Goal: Task Accomplishment & Management: Complete application form

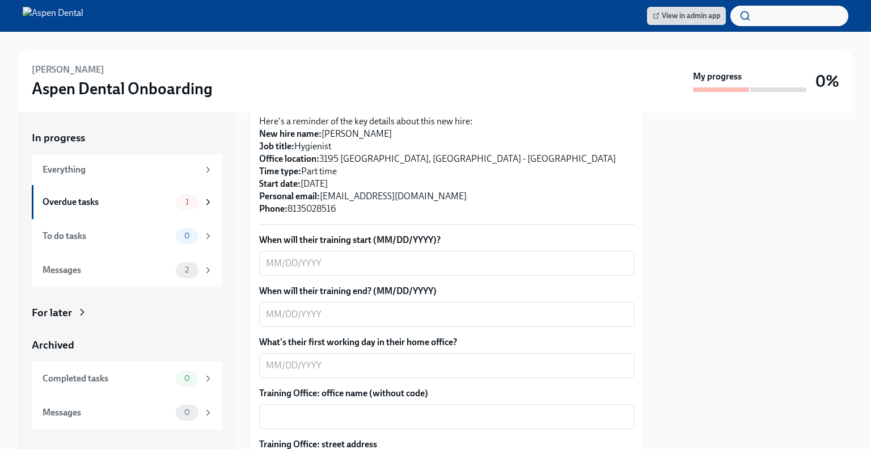
scroll to position [275, 0]
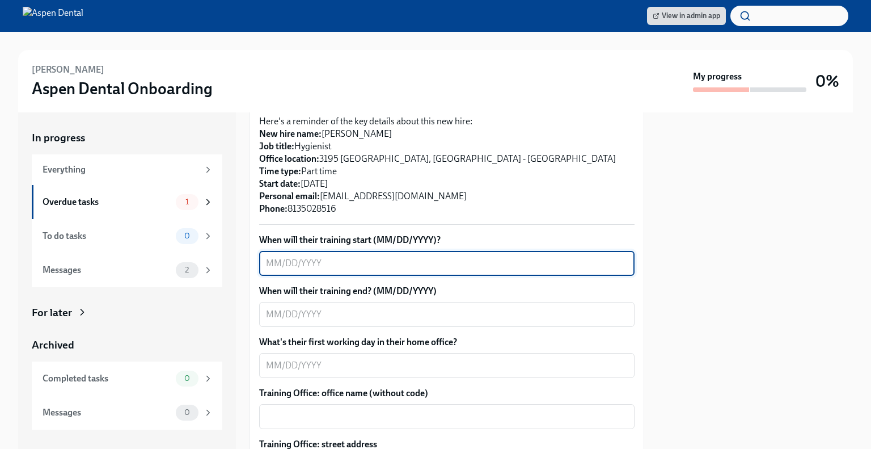
click at [374, 256] on textarea "When will their training start (MM/DD/YYYY)?" at bounding box center [447, 263] width 362 height 14
type textarea "[DATE]"
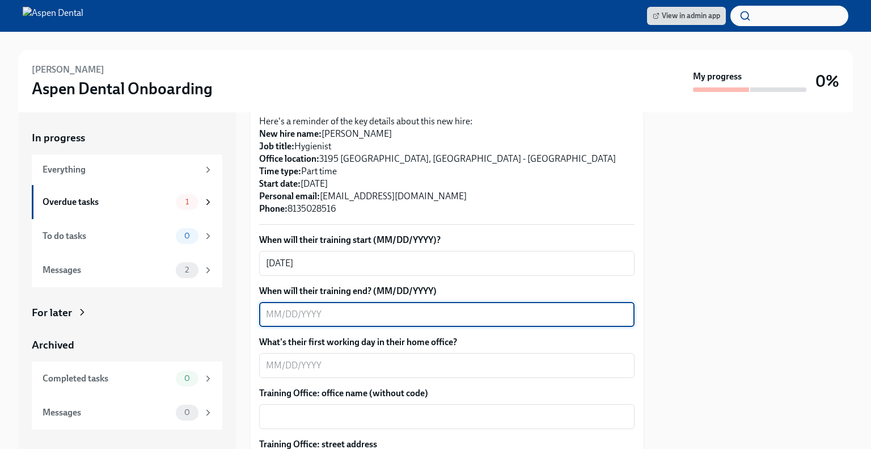
click at [368, 308] on textarea "When will their training end? (MM/DD/YYYY)" at bounding box center [447, 315] width 362 height 14
type textarea "[DATE]"
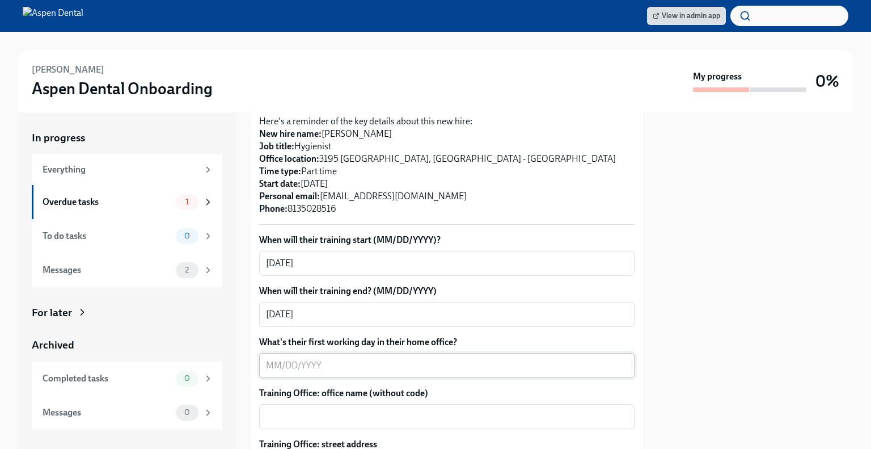
click at [315, 359] on textarea "What's their first working day in their home office?" at bounding box center [447, 366] width 362 height 14
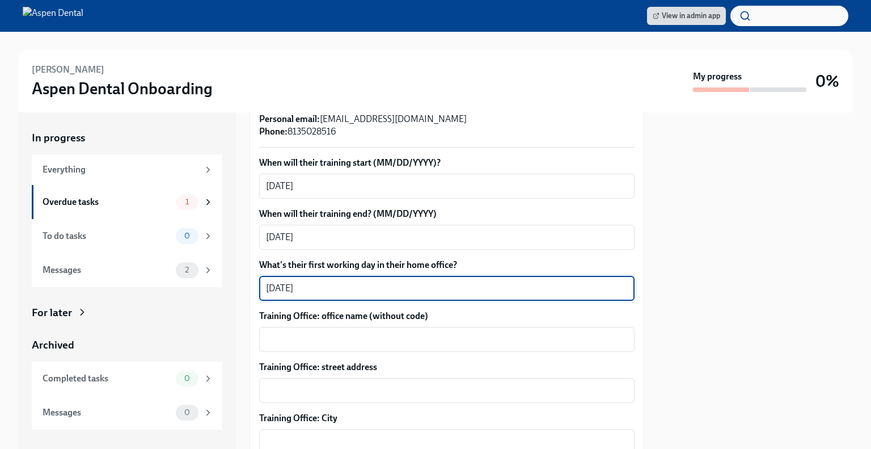
scroll to position [365, 0]
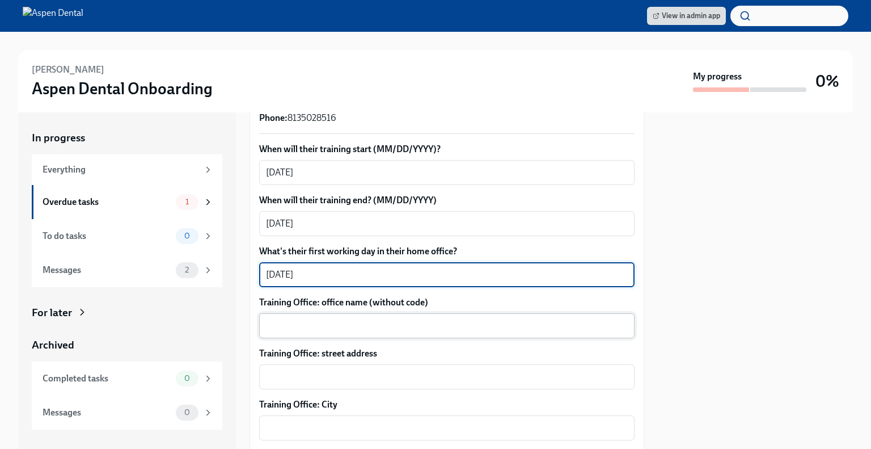
type textarea "[DATE]"
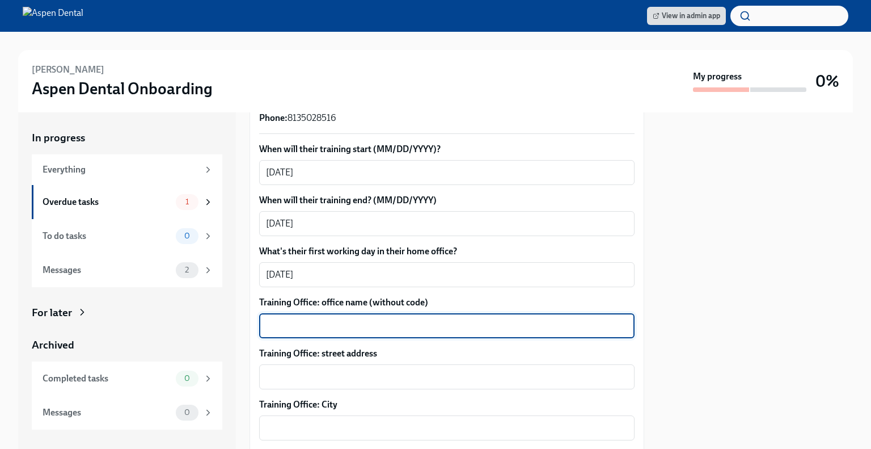
click at [335, 319] on textarea "Training Office: office name (without code)" at bounding box center [447, 326] width 362 height 14
type textarea "Ruskin ([GEOGRAPHIC_DATA])"
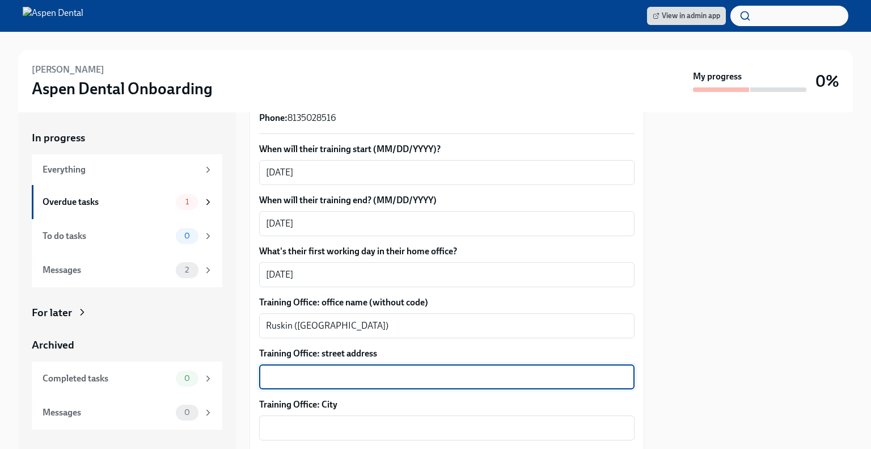
click at [321, 370] on textarea "Training Office: street address" at bounding box center [447, 377] width 362 height 14
paste textarea "[STREET_ADDRESS]"
drag, startPoint x: 390, startPoint y: 367, endPoint x: 438, endPoint y: 363, distance: 47.8
click at [438, 370] on textarea "[STREET_ADDRESS]" at bounding box center [447, 377] width 362 height 14
type textarea "[STREET_ADDRESS]"
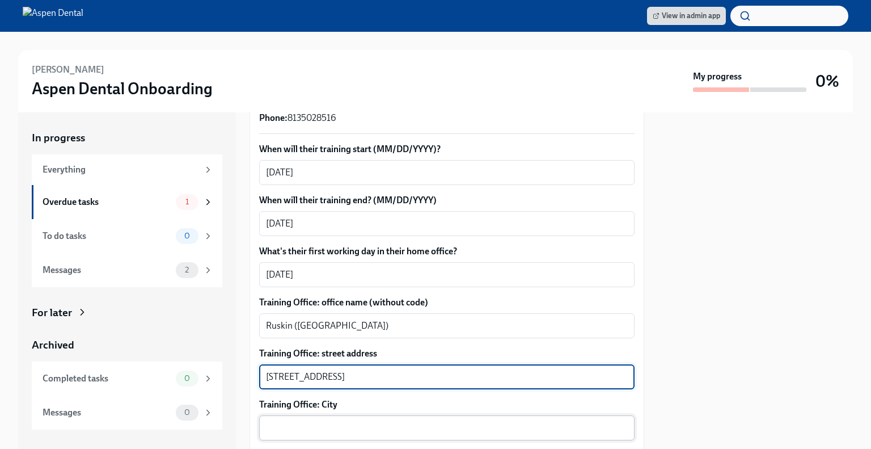
click at [324, 415] on div "x ​" at bounding box center [447, 427] width 376 height 25
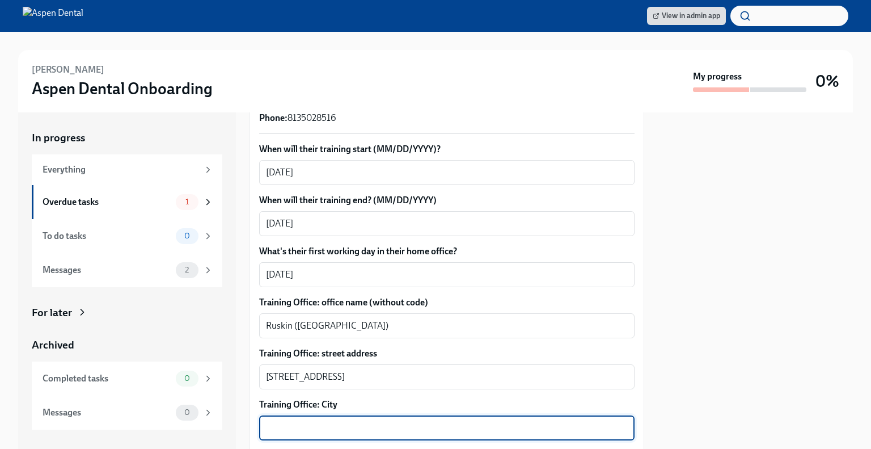
paste textarea "- [PERSON_NAME], [GEOGRAPHIC_DATA]"
click at [268, 421] on textarea "- [PERSON_NAME], [GEOGRAPHIC_DATA]" at bounding box center [447, 428] width 362 height 14
click at [306, 421] on textarea "Ruskin, [GEOGRAPHIC_DATA]" at bounding box center [447, 428] width 362 height 14
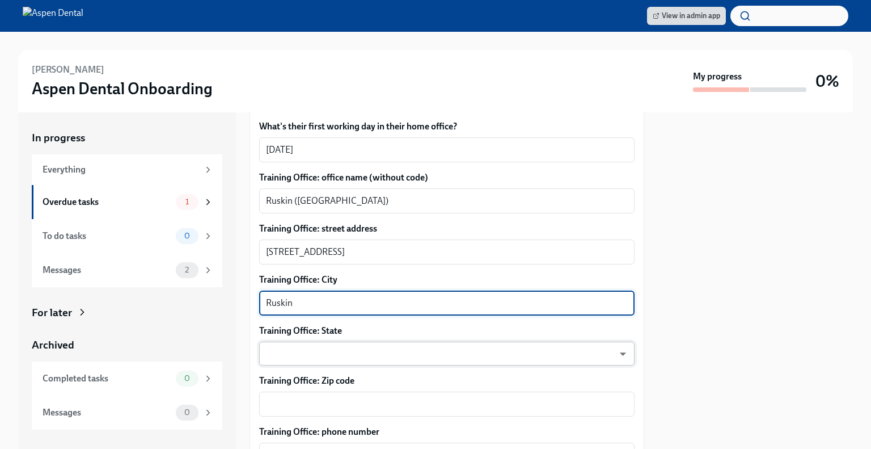
type textarea "Ruskin"
click at [288, 335] on body "View in admin app [PERSON_NAME] Dental Onboarding My progress 0% In progress Ev…" at bounding box center [435, 224] width 871 height 449
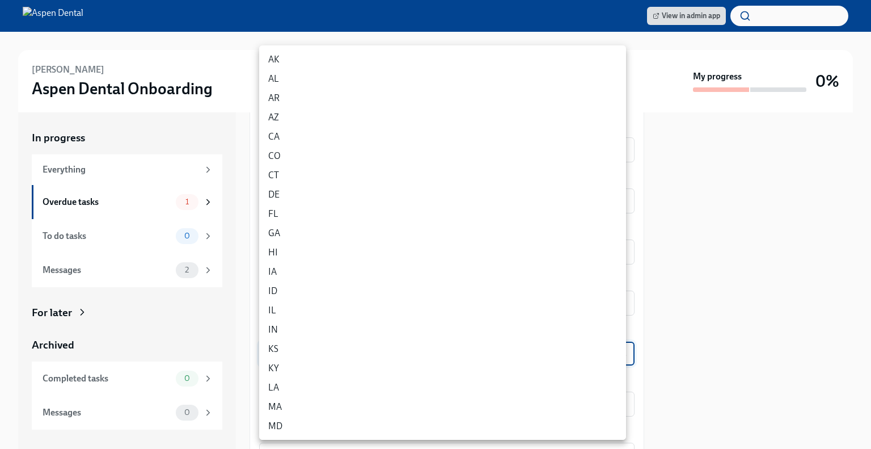
click at [304, 210] on li "FL" at bounding box center [442, 213] width 367 height 19
type input "p9EpWNeCF"
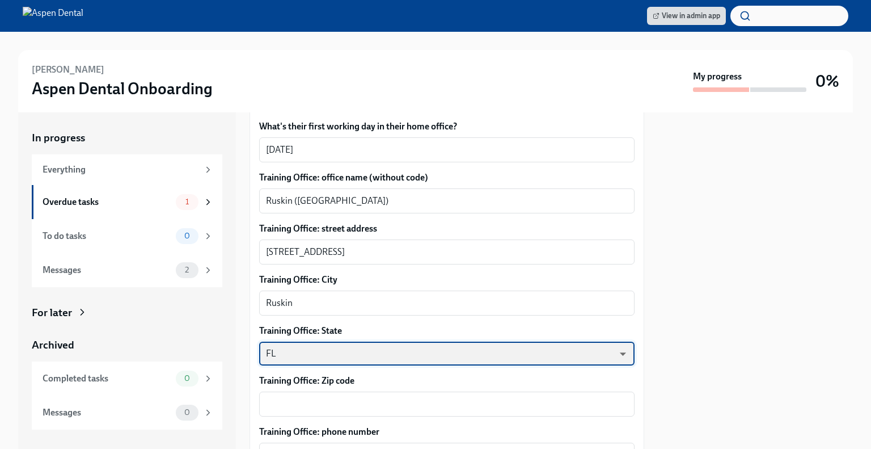
scroll to position [579, 0]
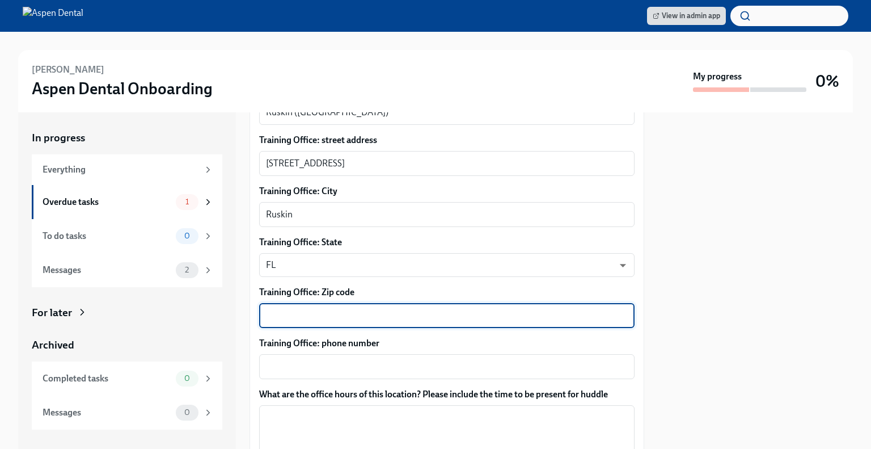
click at [331, 309] on textarea "Training Office: Zip code" at bounding box center [447, 316] width 362 height 14
type textarea "33573"
click at [322, 360] on textarea "Training Office: phone number" at bounding box center [447, 367] width 362 height 14
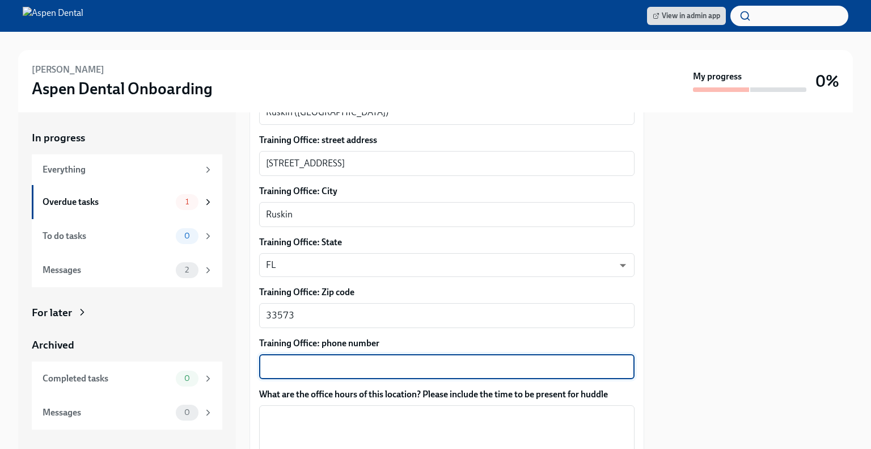
paste textarea "[PHONE_NUMBER]"
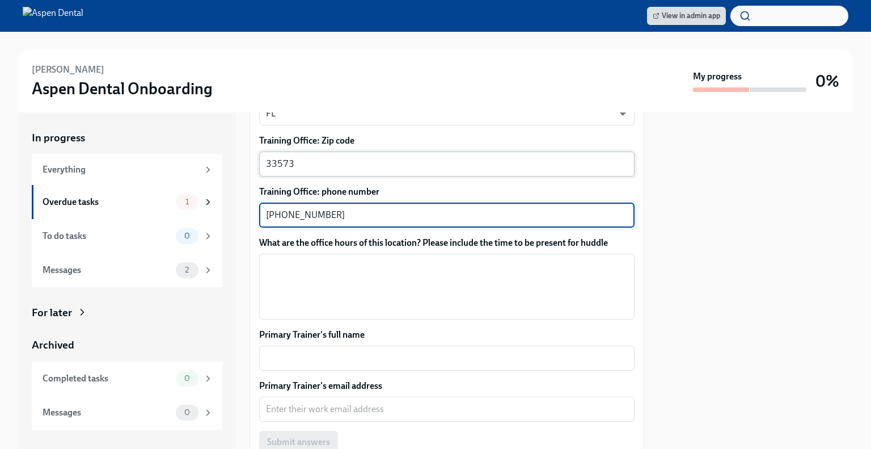
scroll to position [736, 0]
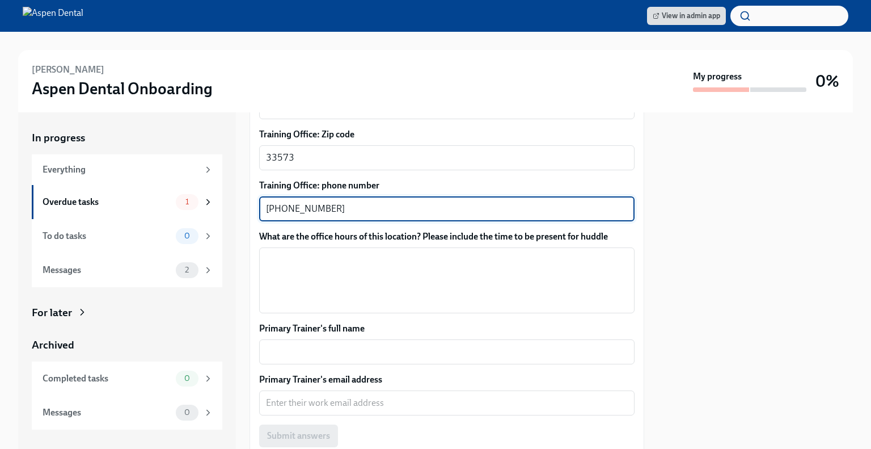
type textarea "[PHONE_NUMBER]"
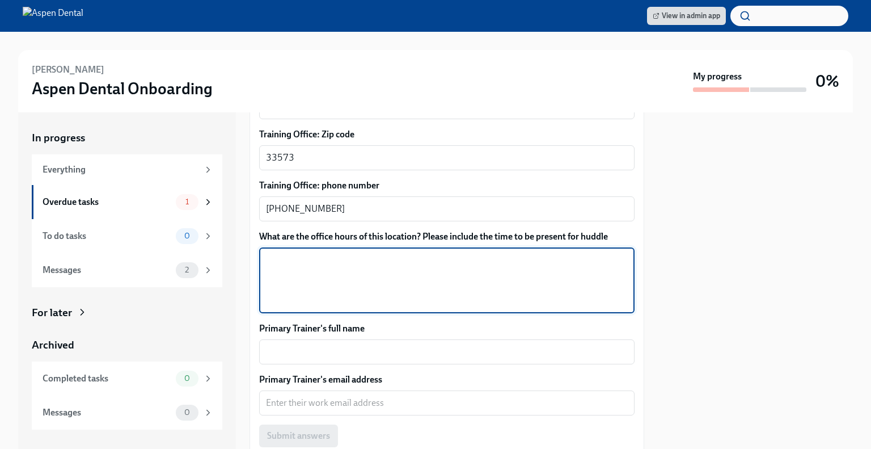
click at [283, 255] on textarea "What are the office hours of this location? Please include the time to be prese…" at bounding box center [447, 280] width 362 height 54
paste textarea "8:00AM - 5:00PM"
paste textarea "7:30AM - 4:30PM"
paste textarea "7:30AM - 5:00PM"
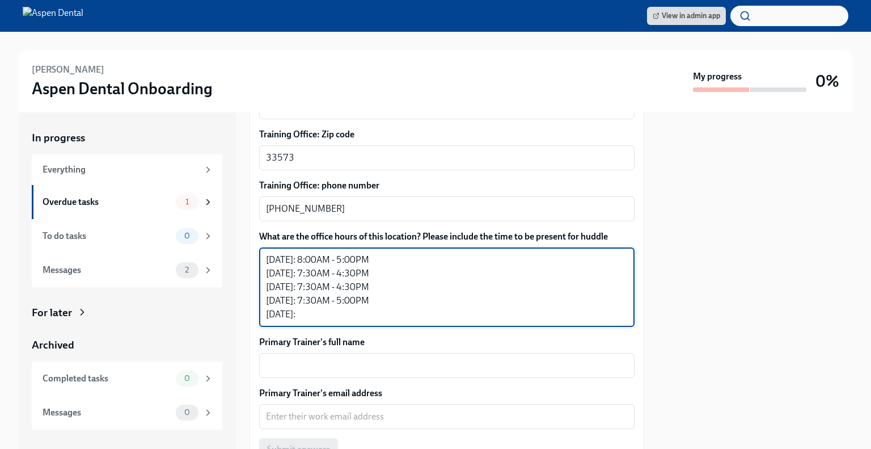
paste textarea "8:00AM - 2:00PM"
click at [320, 262] on textarea "[DATE]: 8:00AM - 5:00PM [DATE]: 7:30AM - 4:30PM [DATE]: 7:30AM - 4:30PM [DATE]:…" at bounding box center [447, 287] width 362 height 68
click at [330, 274] on textarea "[DATE]: 8:00AM - 5:00PM [DATE]: 7:15AM - 4:30PM [DATE]: 7:30AM - 4:30PM [DATE]:…" at bounding box center [447, 287] width 362 height 68
click at [325, 288] on textarea "[DATE]: 8:00AM - 5:00PM [DATE]: 7:15AM - 4:30PM [DATE]: 7:15AM - 4:30PM [DATE]:…" at bounding box center [447, 287] width 362 height 68
click at [311, 301] on textarea "[DATE]: 8:00AM - 5:00PM [DATE]: 7:15AM - 4:30PM [DATE]: 7:15AM - 4:30PM [DATE]:…" at bounding box center [447, 287] width 362 height 68
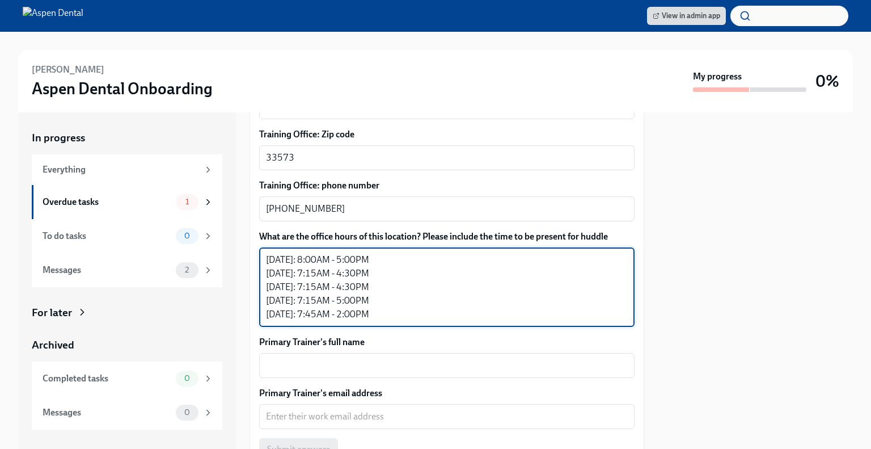
click at [322, 253] on textarea "[DATE]: 8:00AM - 5:00PM [DATE]: 7:15AM - 4:30PM [DATE]: 7:15AM - 4:30PM [DATE]:…" at bounding box center [447, 287] width 362 height 68
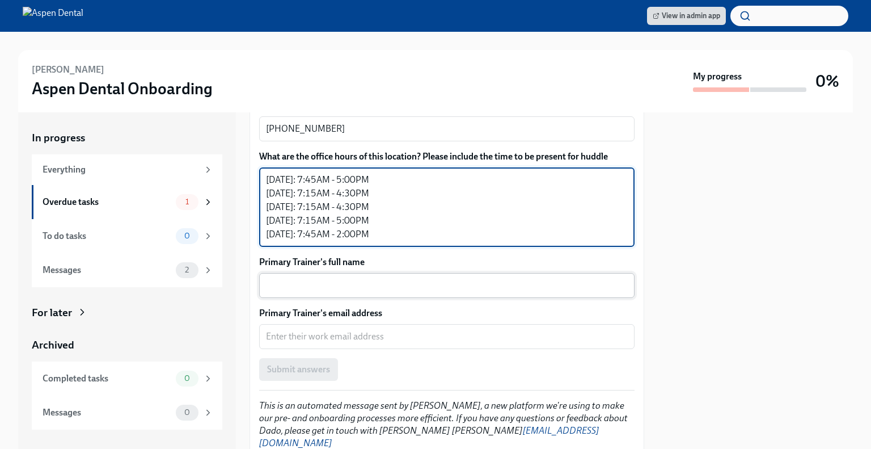
type textarea "[DATE]: 7:45AM - 5:00PM [DATE]: 7:15AM - 4:30PM [DATE]: 7:15AM - 4:30PM [DATE]:…"
click at [354, 279] on textarea "Primary Trainer's full name" at bounding box center [447, 286] width 362 height 14
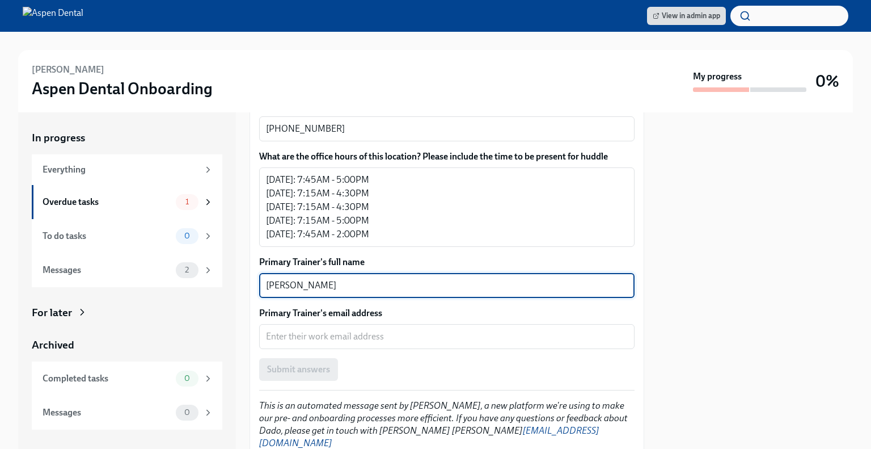
paste textarea "[PERSON_NAME]"
click at [329, 279] on textarea "[PERSON_NAME]" at bounding box center [447, 286] width 362 height 14
type textarea "[PERSON_NAME]"
click at [290, 330] on textarea "Primary Trainer's email address" at bounding box center [447, 337] width 362 height 14
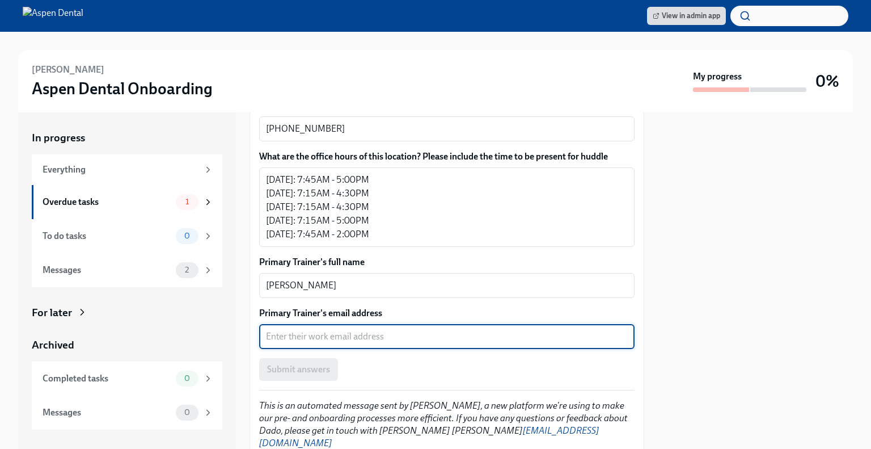
click at [365, 330] on textarea "Primary Trainer's email address" at bounding box center [447, 337] width 362 height 14
paste textarea "[PERSON_NAME][EMAIL_ADDRESS][PERSON_NAME][DOMAIN_NAME]"
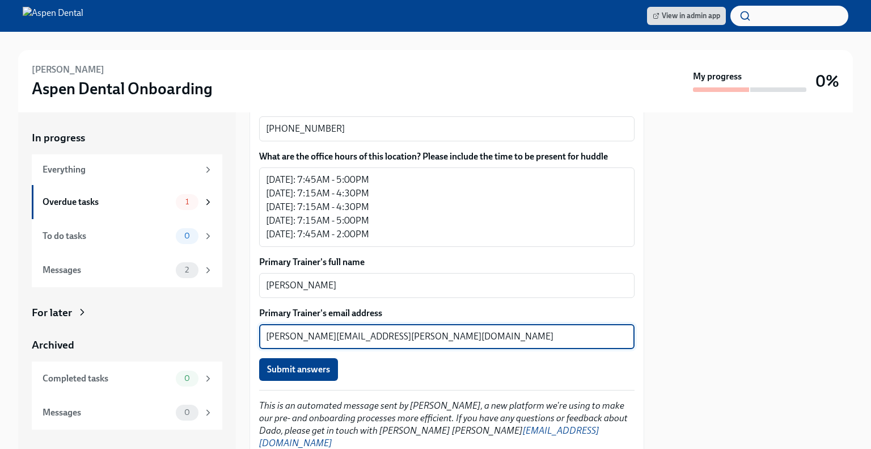
type textarea "[PERSON_NAME][EMAIL_ADDRESS][PERSON_NAME][DOMAIN_NAME]"
click at [415, 358] on div "Submit answers" at bounding box center [447, 369] width 376 height 23
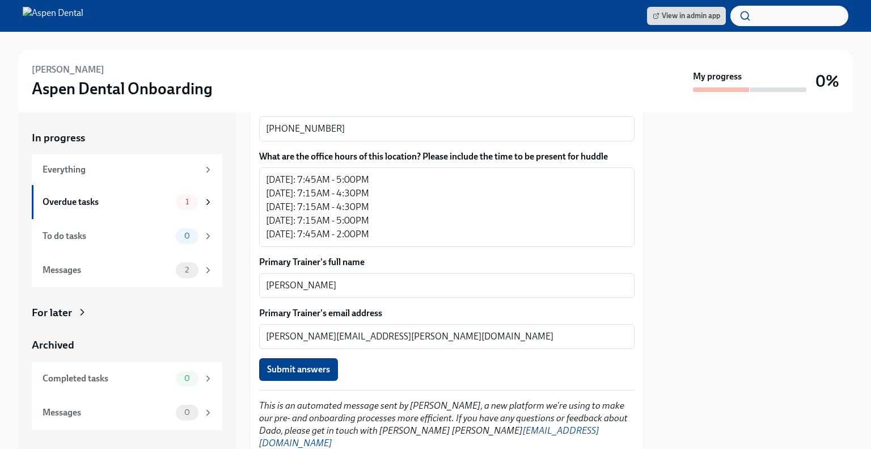
scroll to position [837, 0]
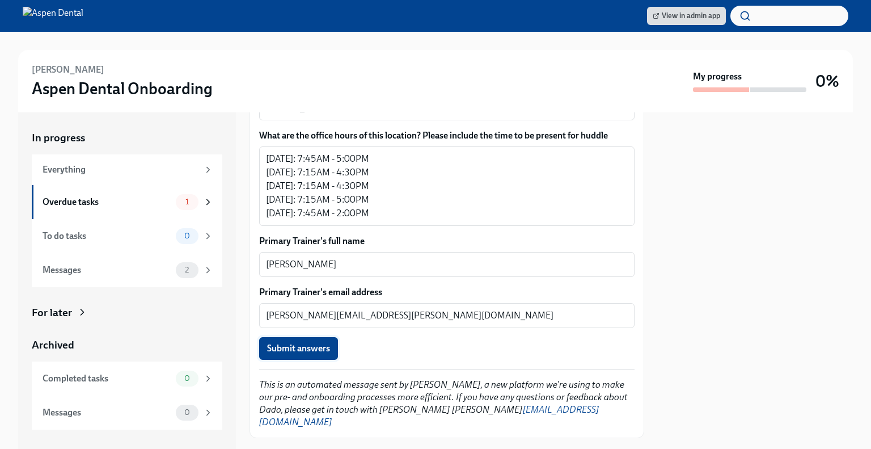
click at [329, 343] on span "Submit answers" at bounding box center [298, 348] width 63 height 11
